Goal: Information Seeking & Learning: Learn about a topic

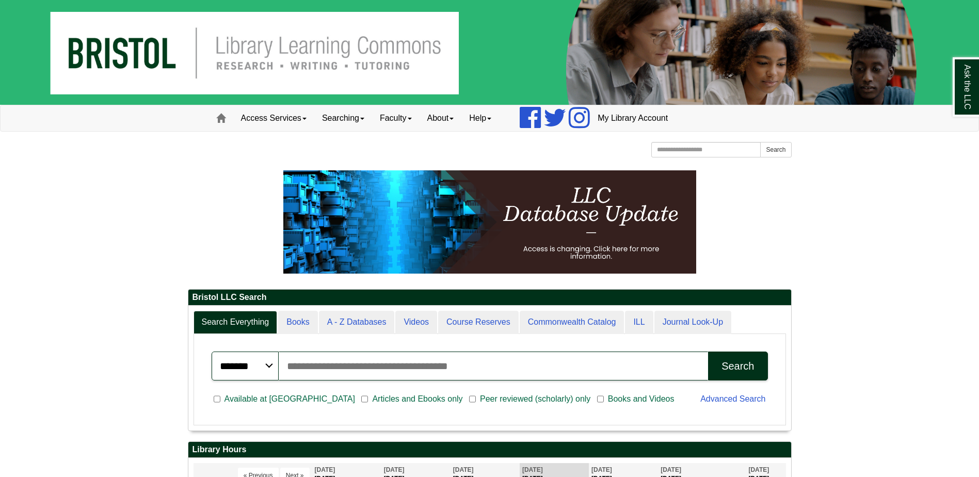
scroll to position [124, 603]
click at [341, 369] on input "Search articles, books, journals & more" at bounding box center [494, 365] width 430 height 29
type input "*******"
click at [745, 360] on div "Search" at bounding box center [737, 366] width 33 height 12
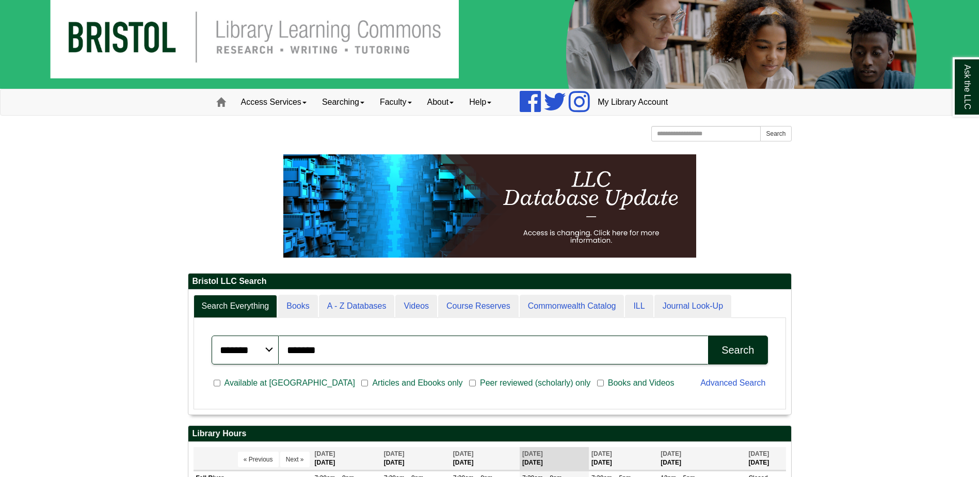
scroll to position [0, 0]
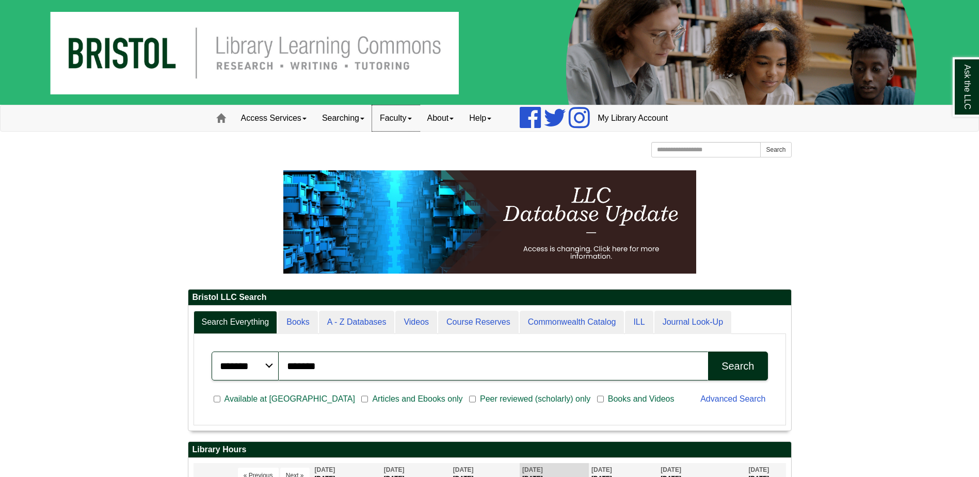
click at [412, 119] on span at bounding box center [410, 119] width 4 height 2
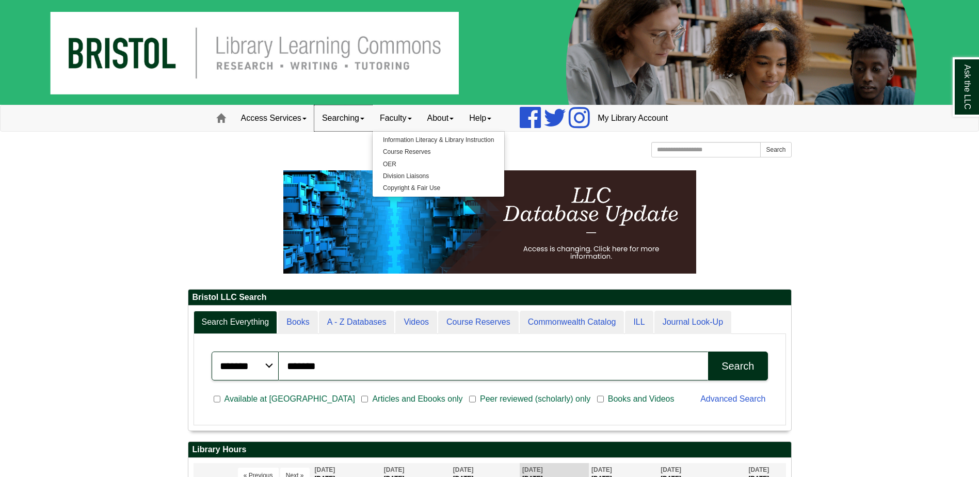
click at [354, 118] on link "Searching" at bounding box center [343, 118] width 58 height 26
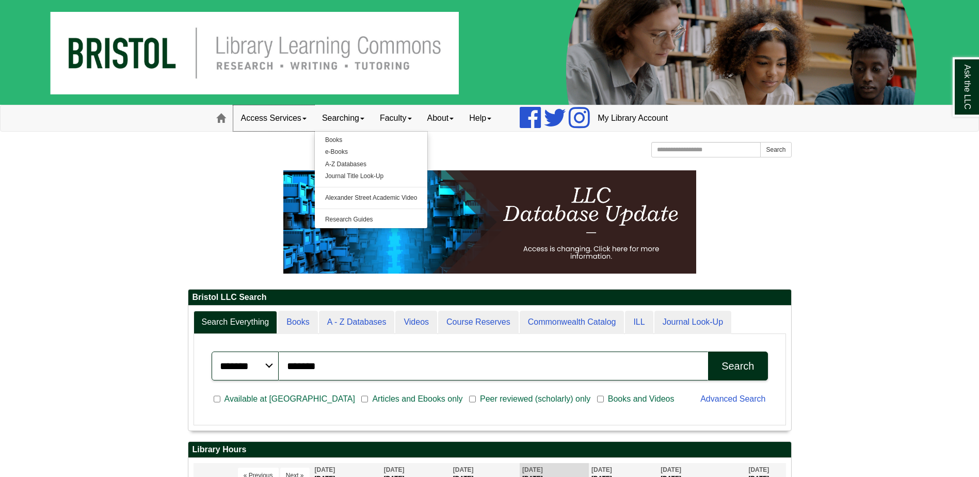
click at [296, 114] on link "Access Services" at bounding box center [273, 118] width 81 height 26
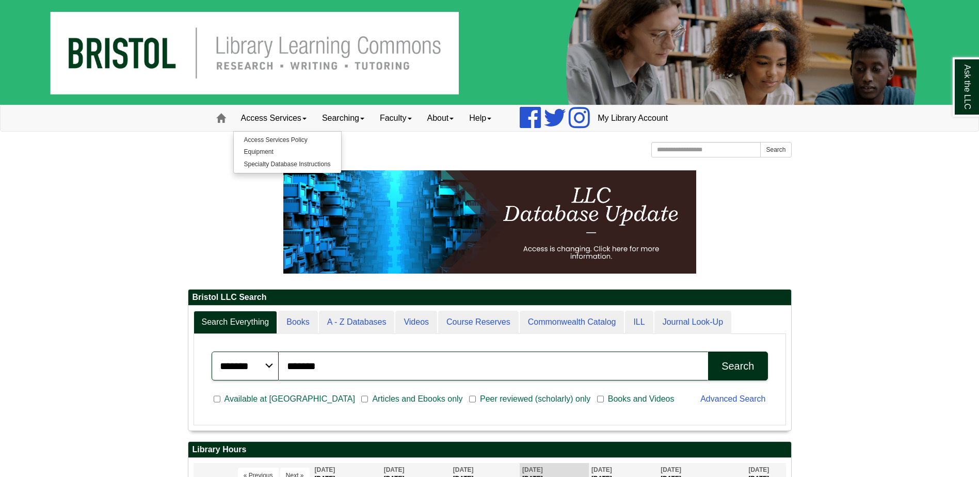
click at [223, 122] on span at bounding box center [220, 118] width 9 height 9
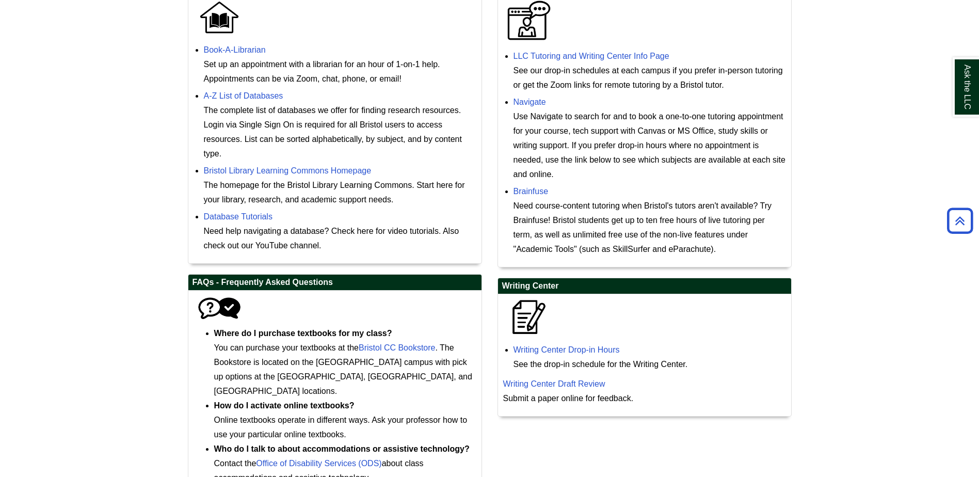
scroll to position [408, 0]
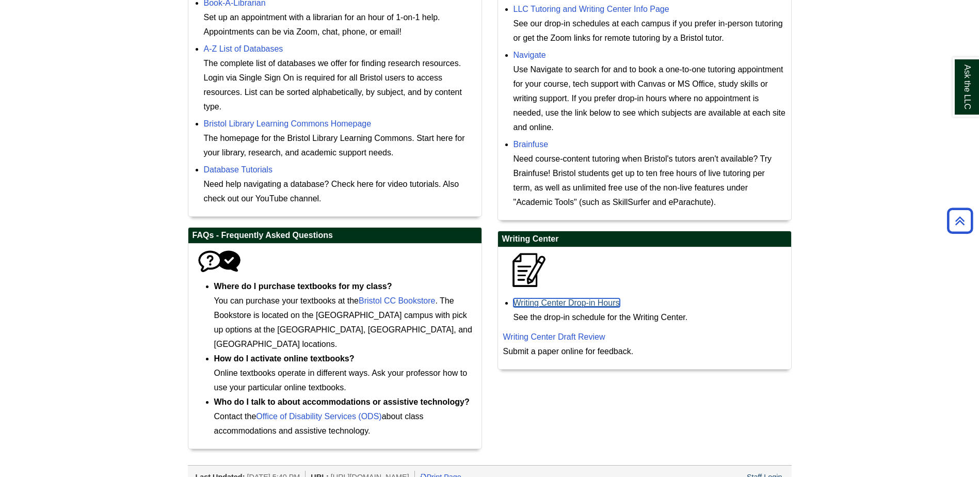
click at [593, 306] on link "Writing Center Drop-in Hours" at bounding box center [566, 302] width 106 height 9
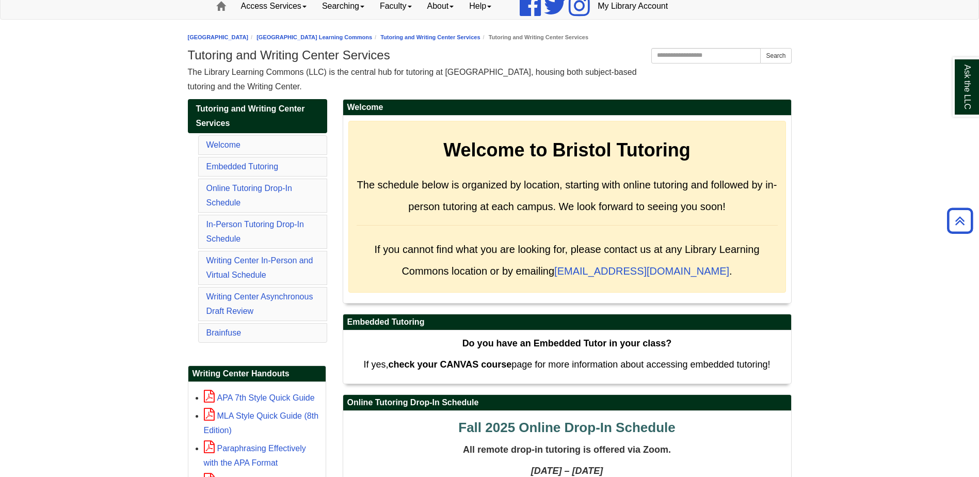
scroll to position [103, 0]
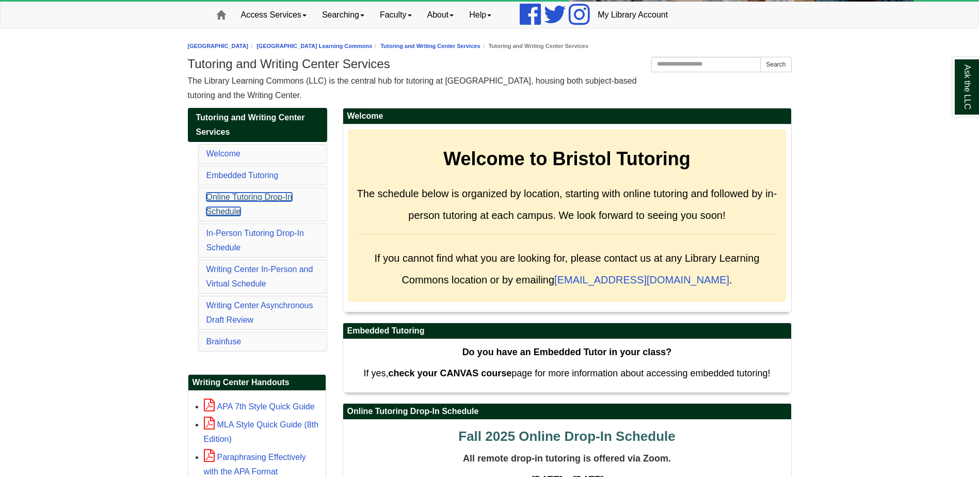
click at [239, 199] on link "Online Tutoring Drop-In Schedule" at bounding box center [249, 203] width 86 height 23
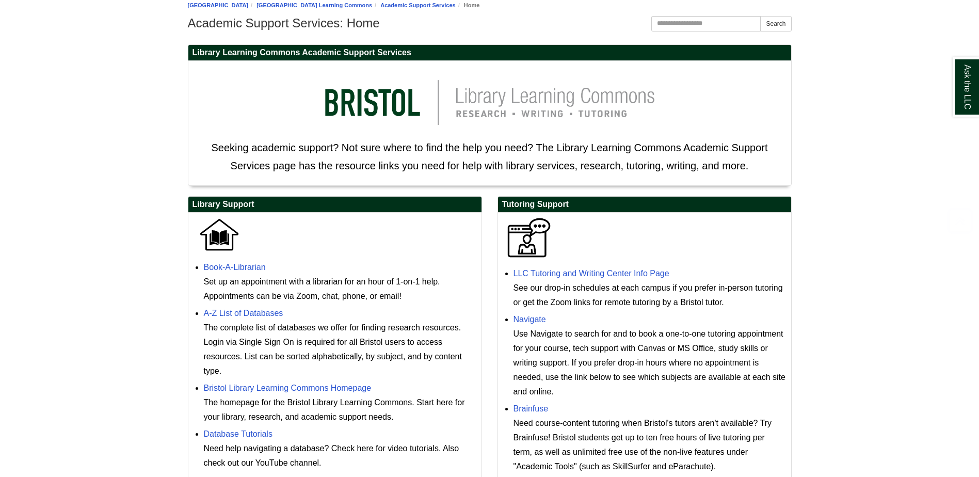
scroll to position [155, 0]
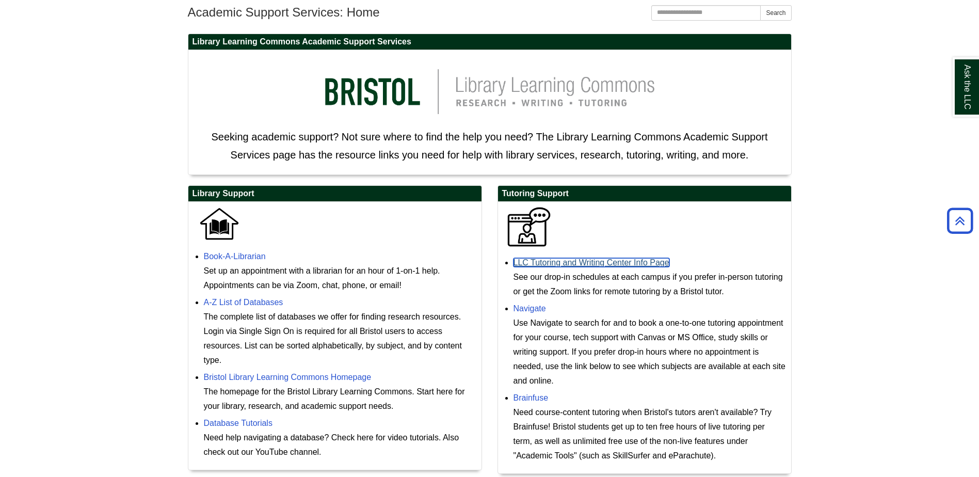
click at [577, 260] on link "LLC Tutoring and Writing Center Info Page" at bounding box center [591, 262] width 156 height 9
click at [329, 376] on link "Bristol Library Learning Commons Homepage" at bounding box center [288, 377] width 168 height 9
click at [529, 398] on link "Brainfuse" at bounding box center [530, 397] width 35 height 9
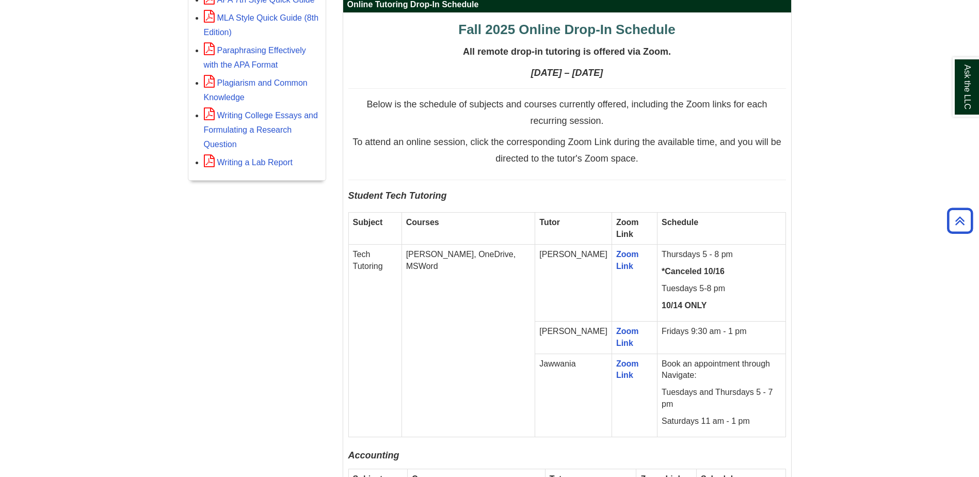
scroll to position [464, 0]
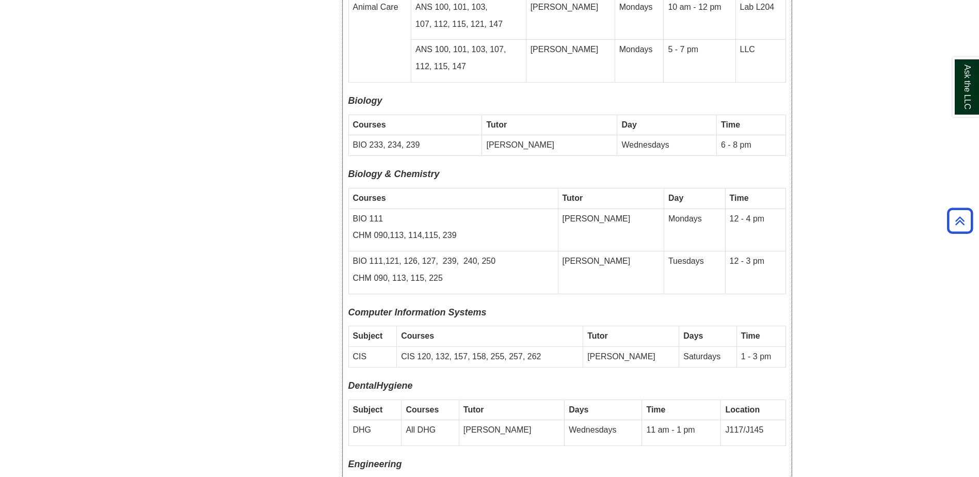
drag, startPoint x: 791, startPoint y: 274, endPoint x: 789, endPoint y: 280, distance: 5.9
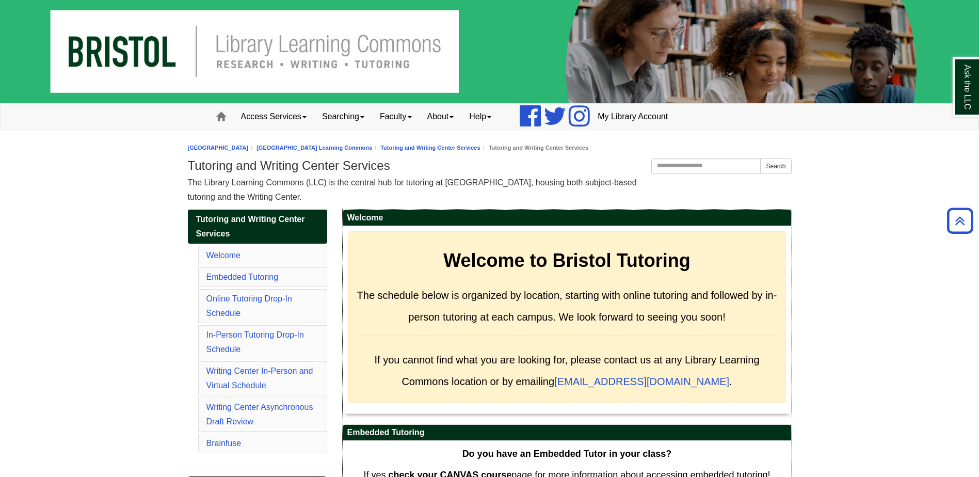
scroll to position [0, 0]
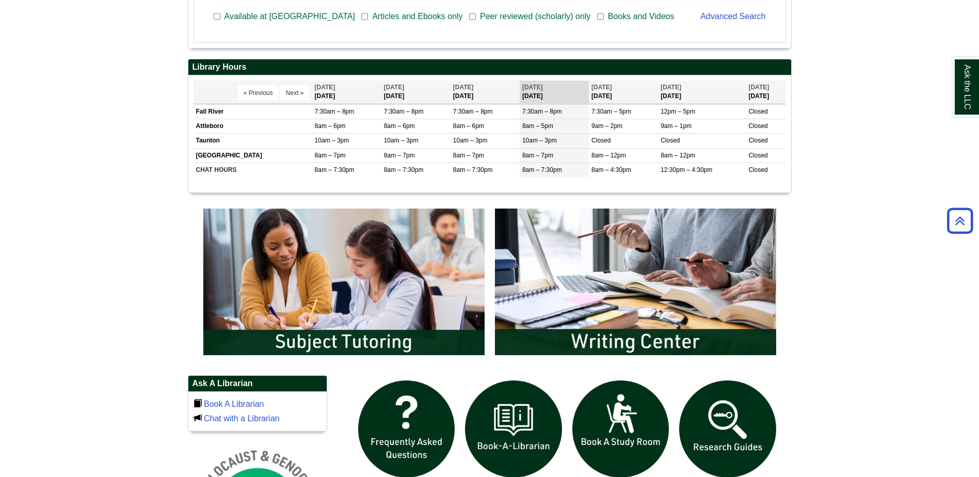
scroll to position [377, 0]
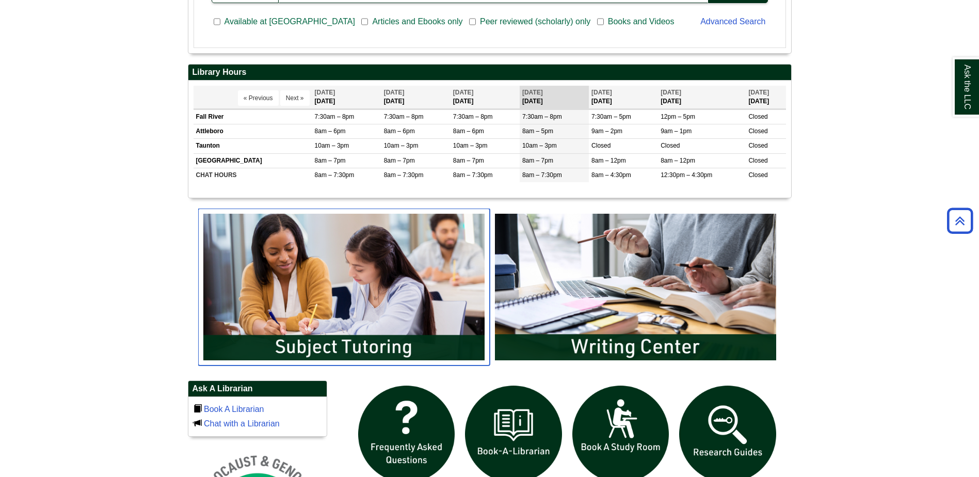
click at [321, 315] on img "slideshow" at bounding box center [344, 286] width 292 height 157
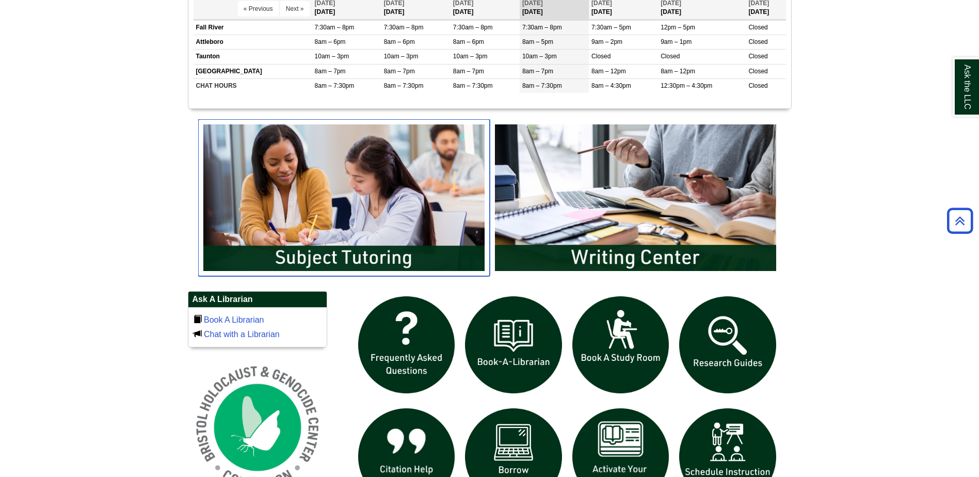
scroll to position [467, 0]
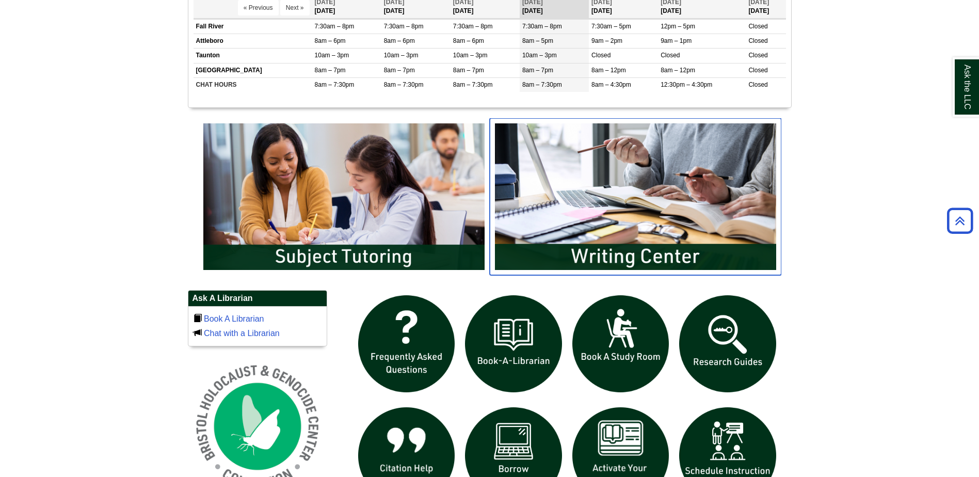
click at [607, 216] on img "slideshow" at bounding box center [636, 196] width 292 height 157
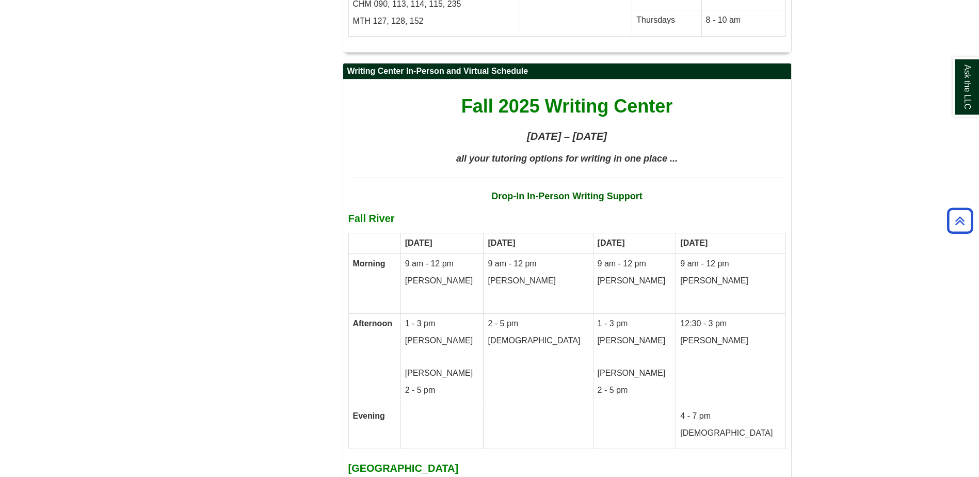
scroll to position [5493, 0]
